Goal: Task Accomplishment & Management: Manage account settings

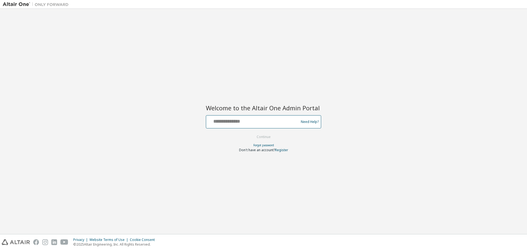
click at [248, 124] on input "text" at bounding box center [253, 121] width 90 height 8
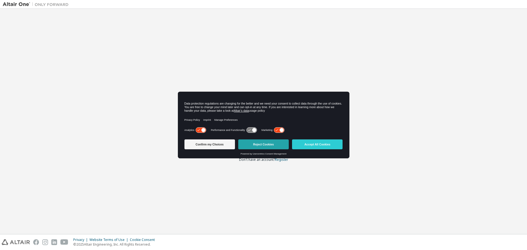
click at [264, 143] on button "Reject Cookies" at bounding box center [263, 144] width 51 height 10
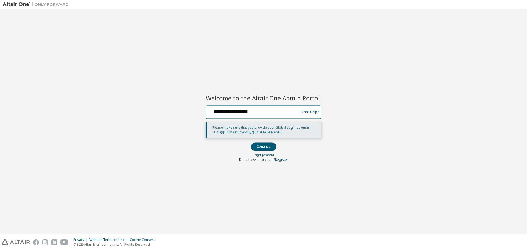
click at [228, 113] on input "**********" at bounding box center [253, 111] width 90 height 8
type input "**********"
click at [251, 142] on button "Continue" at bounding box center [264, 146] width 26 height 8
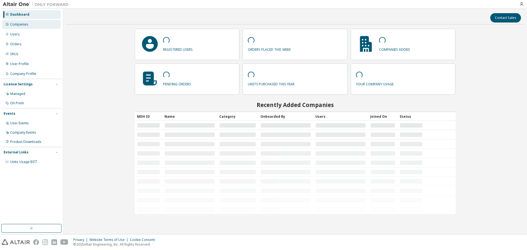
click at [36, 24] on div "Companies" at bounding box center [31, 24] width 58 height 9
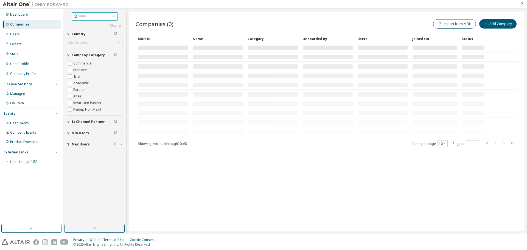
click at [108, 17] on input "text" at bounding box center [95, 16] width 33 height 5
type input "*****"
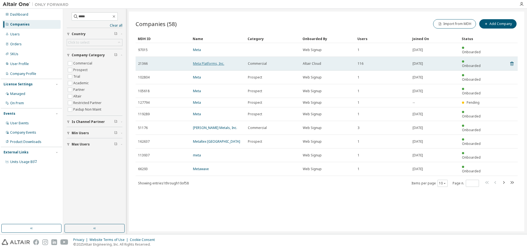
click at [209, 61] on link "Meta Platforms, Inc." at bounding box center [208, 63] width 31 height 5
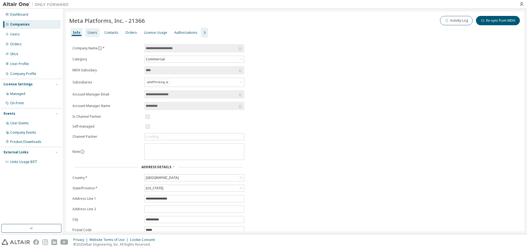
click at [94, 32] on div "Users" at bounding box center [93, 32] width 10 height 4
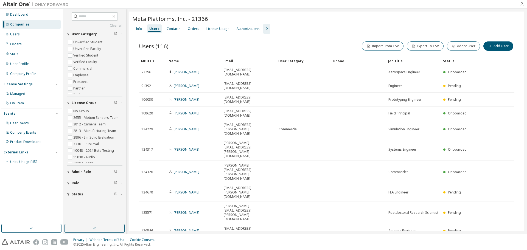
click at [174, 60] on div "Name" at bounding box center [194, 61] width 51 height 9
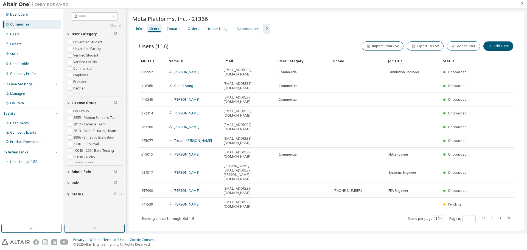
click at [174, 60] on div "Name" at bounding box center [194, 61] width 51 height 9
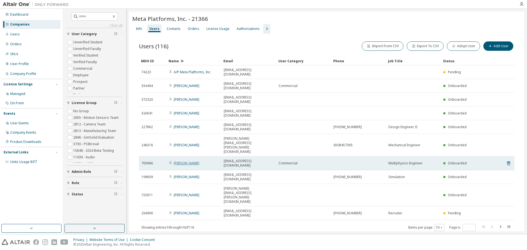
click at [193, 161] on link "[PERSON_NAME]" at bounding box center [187, 163] width 26 height 5
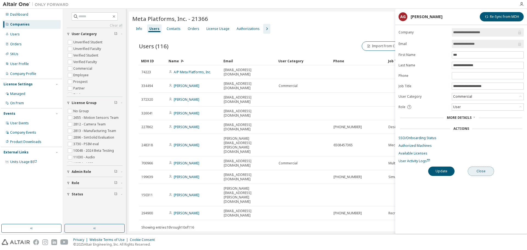
click at [490, 172] on button "Close" at bounding box center [481, 171] width 26 height 9
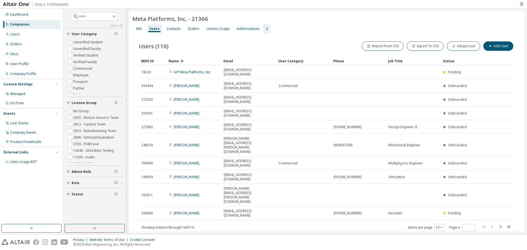
click at [266, 27] on icon "button" at bounding box center [267, 29] width 7 height 7
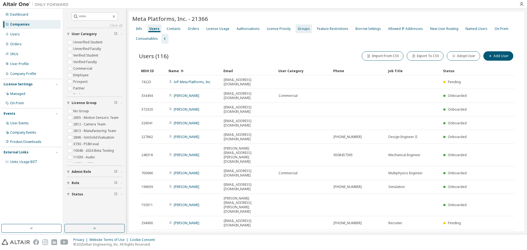
click at [303, 30] on div "Groups" at bounding box center [304, 29] width 12 height 4
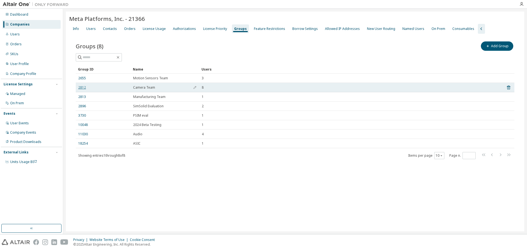
click at [80, 88] on link "2812" at bounding box center [82, 87] width 8 height 4
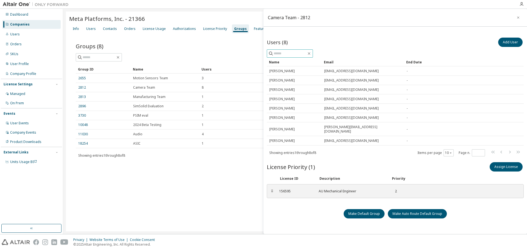
click at [289, 52] on input "text" at bounding box center [290, 53] width 33 height 5
type input "***"
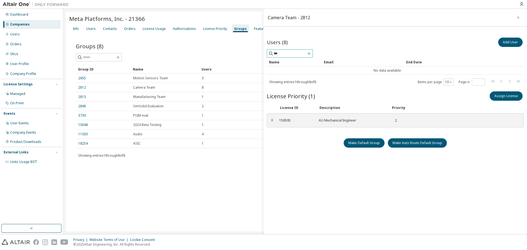
click at [310, 53] on icon "button" at bounding box center [309, 53] width 2 height 2
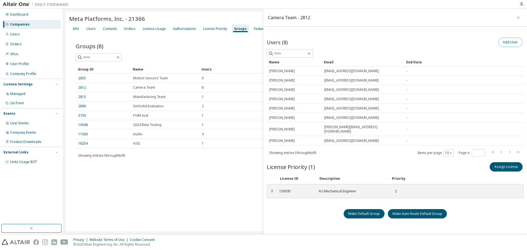
click at [511, 42] on button "Add User" at bounding box center [510, 42] width 24 height 9
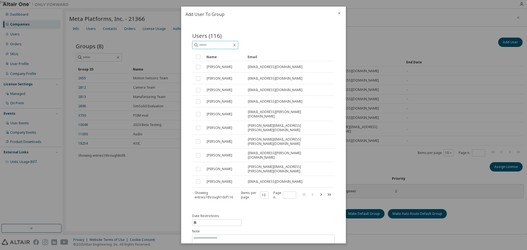
click at [224, 46] on input "text" at bounding box center [215, 44] width 33 height 5
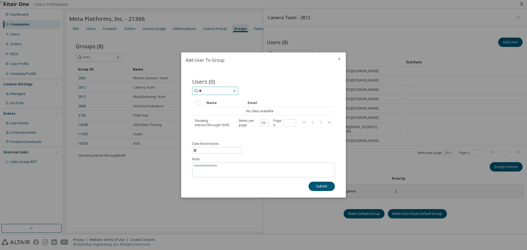
type input "*"
type input "**"
click at [237, 90] on icon "button" at bounding box center [234, 91] width 4 height 4
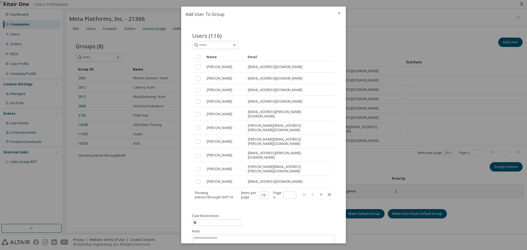
click at [214, 57] on div "Name" at bounding box center [224, 56] width 37 height 9
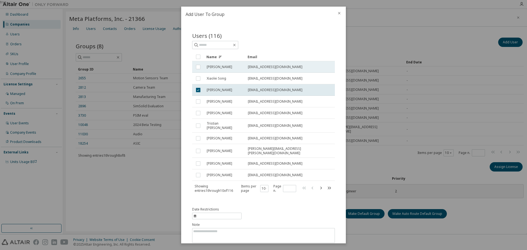
click at [212, 61] on td "[PERSON_NAME]" at bounding box center [224, 67] width 41 height 12
click at [210, 52] on div "Users (116) Clear Load Save Save As Field Operator Value Select filter Select o…" at bounding box center [263, 112] width 143 height 161
click at [208, 54] on div "Name" at bounding box center [224, 56] width 37 height 9
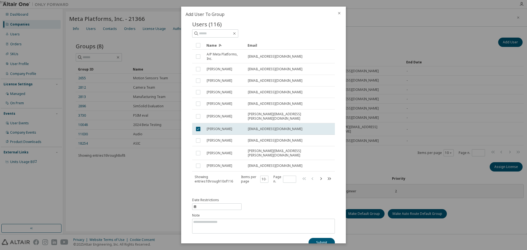
scroll to position [18, 0]
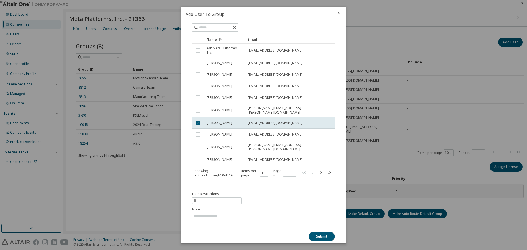
click at [314, 233] on button "Submit" at bounding box center [322, 236] width 26 height 9
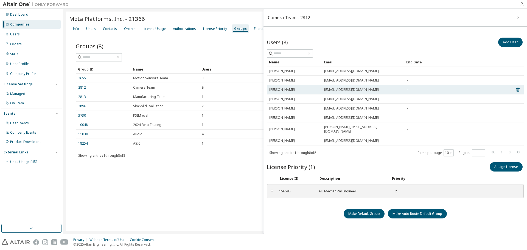
scroll to position [2, 0]
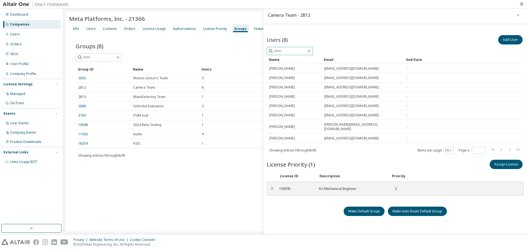
click at [311, 51] on icon "button" at bounding box center [309, 51] width 4 height 4
click at [312, 52] on button "button" at bounding box center [309, 51] width 5 height 5
click at [384, 35] on div "Users (8) Add User" at bounding box center [395, 40] width 257 height 12
click at [175, 181] on div "Meta Platforms, Inc. - 21366 Clear Load Save Save As Field Operator Value Selec…" at bounding box center [295, 122] width 458 height 220
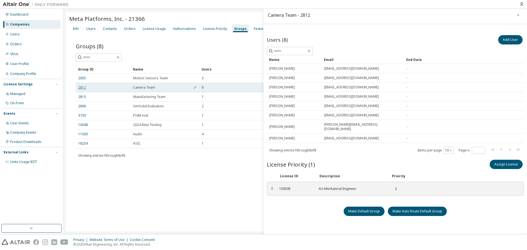
click at [82, 88] on link "2812" at bounding box center [82, 87] width 8 height 4
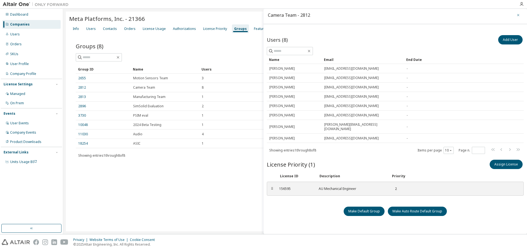
click at [516, 15] on icon "button" at bounding box center [518, 15] width 4 height 4
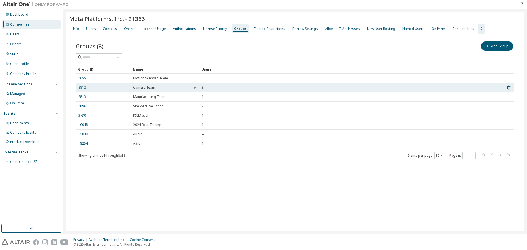
click at [80, 86] on link "2812" at bounding box center [82, 87] width 8 height 4
